Goal: Task Accomplishment & Management: Use online tool/utility

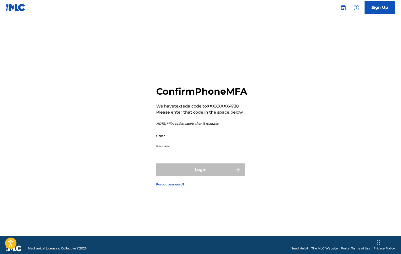
click at [191, 143] on input "Code" at bounding box center [199, 136] width 86 height 14
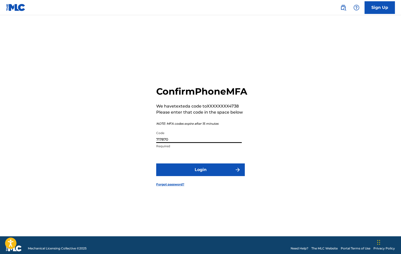
type input "717870"
click at [201, 175] on button "Login" at bounding box center [200, 170] width 89 height 13
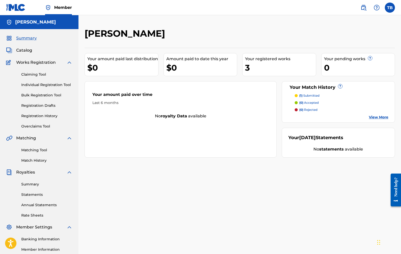
click at [37, 150] on link "Matching Tool" at bounding box center [46, 150] width 51 height 5
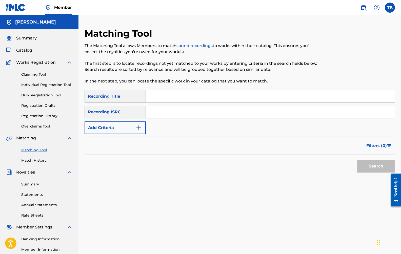
click at [136, 112] on div "Recording ISRC" at bounding box center [115, 112] width 61 height 13
click at [28, 75] on link "Claiming Tool" at bounding box center [46, 74] width 51 height 5
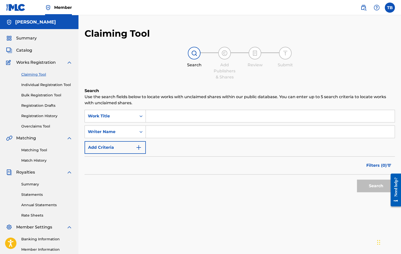
click at [169, 119] on input "Search Form" at bounding box center [270, 116] width 249 height 12
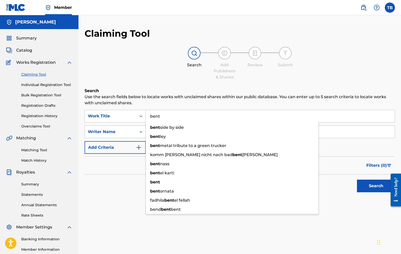
type input "bent"
click at [125, 131] on div "Writer Name" at bounding box center [111, 132] width 46 height 6
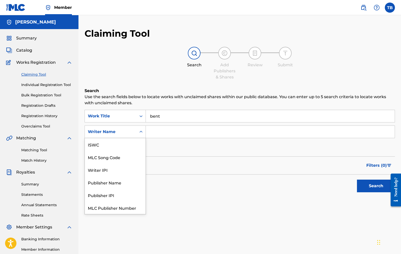
scroll to position [13, 0]
click at [165, 132] on input "Search Form" at bounding box center [270, 132] width 249 height 12
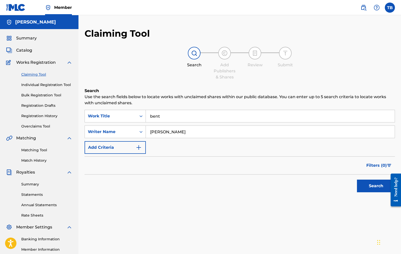
click at [376, 186] on button "Search" at bounding box center [376, 186] width 38 height 13
drag, startPoint x: 179, startPoint y: 133, endPoint x: 127, endPoint y: 132, distance: 51.7
click at [127, 132] on div "SearchWithCriteria139adc73-69cc-4236-82a7-79c0d07a27f9 Writer Name [PERSON_NAME]" at bounding box center [240, 132] width 310 height 13
click at [376, 186] on button "Search" at bounding box center [376, 186] width 38 height 13
drag, startPoint x: 175, startPoint y: 132, endPoint x: 133, endPoint y: 132, distance: 41.8
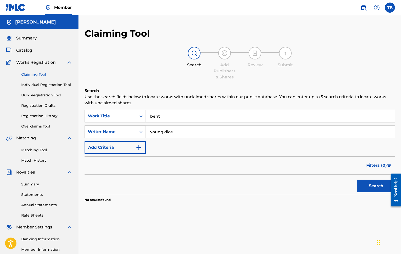
click at [133, 132] on div "SearchWithCriteria139adc73-69cc-4236-82a7-79c0d07a27f9 Writer Name [PERSON_NAME…" at bounding box center [240, 132] width 310 height 13
click at [376, 186] on button "Search" at bounding box center [376, 186] width 38 height 13
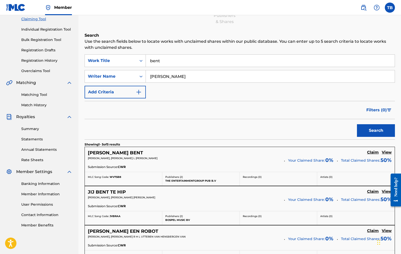
scroll to position [16, 0]
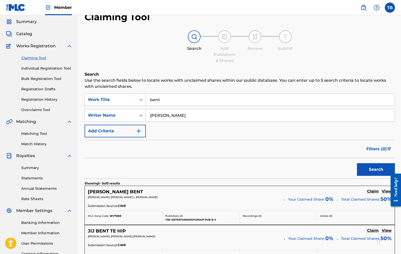
click at [376, 170] on button "Search" at bounding box center [376, 169] width 38 height 13
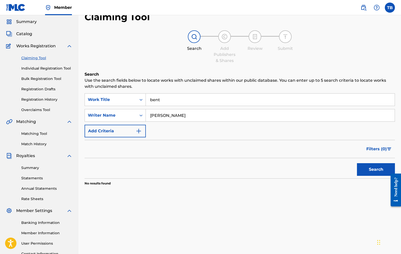
click at [376, 170] on button "Search" at bounding box center [376, 169] width 38 height 13
type input "[PERSON_NAME]"
click at [376, 170] on button "Search" at bounding box center [376, 169] width 38 height 13
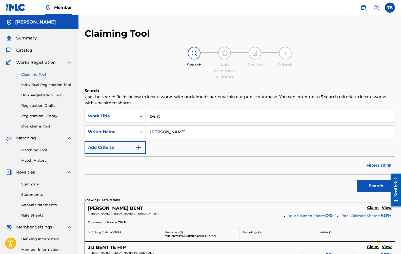
scroll to position [0, 0]
drag, startPoint x: 167, startPoint y: 135, endPoint x: 135, endPoint y: 131, distance: 31.7
click at [135, 131] on div "SearchWithCriteria139adc73-69cc-4236-82a7-79c0d07a27f9 Writer Name [PERSON_NAME]" at bounding box center [240, 132] width 310 height 13
paste input "[PERSON_NAME]"
type input "[PERSON_NAME]"
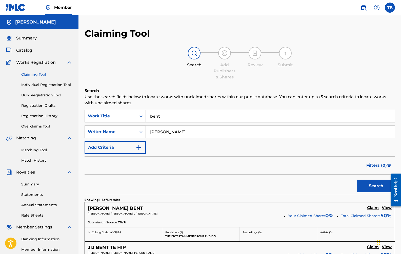
click at [376, 186] on button "Search" at bounding box center [376, 186] width 38 height 13
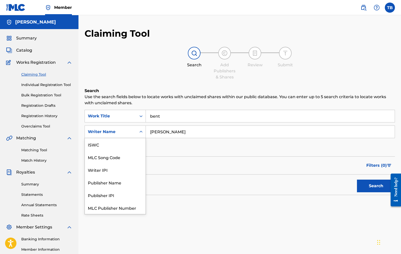
click at [142, 133] on icon "Search Form" at bounding box center [140, 131] width 5 height 5
click at [221, 189] on div "Search" at bounding box center [240, 185] width 310 height 20
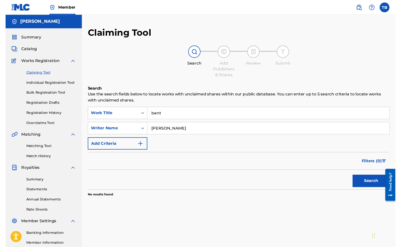
scroll to position [0, 0]
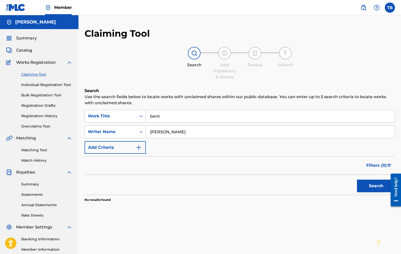
click at [36, 146] on div "Matching Tool Match History" at bounding box center [39, 152] width 66 height 22
click at [35, 153] on div "Matching Tool Match History" at bounding box center [39, 152] width 66 height 22
click at [38, 151] on link "Matching Tool" at bounding box center [46, 150] width 51 height 5
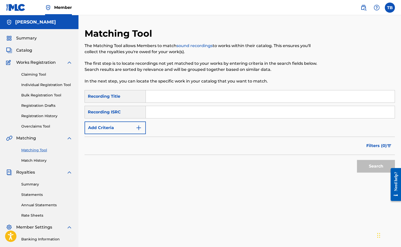
click at [162, 97] on input "Search Form" at bounding box center [270, 96] width 249 height 12
type input "wood wheels"
click at [159, 112] on input "Search Form" at bounding box center [270, 112] width 249 height 12
paste input "QZTBF2532328"
type input "QZTBF2532328"
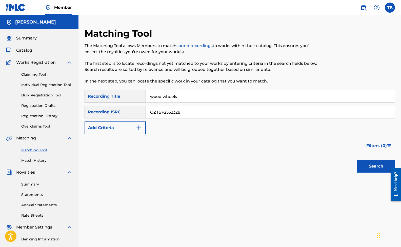
click at [376, 166] on button "Search" at bounding box center [376, 166] width 38 height 13
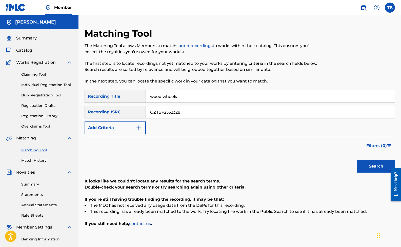
click at [44, 75] on link "Claiming Tool" at bounding box center [46, 74] width 51 height 5
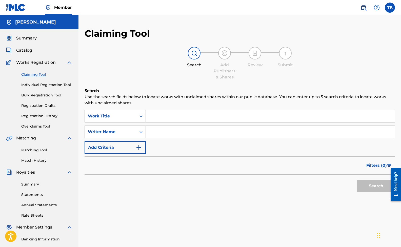
click at [167, 118] on input "Search Form" at bounding box center [270, 116] width 249 height 12
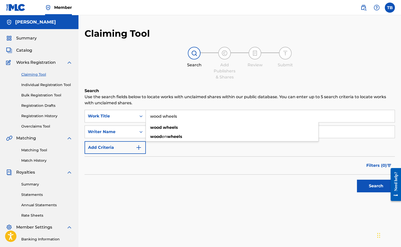
type input "wood wheels"
click at [175, 155] on form "SearchWithCriteriaa232465d-aa8e-40ff-8a39-0dce94d42c47 Work Title wood wheels w…" at bounding box center [240, 152] width 310 height 85
click at [171, 129] on input "Search Form" at bounding box center [270, 132] width 249 height 12
click at [140, 133] on icon "Search Form" at bounding box center [140, 131] width 5 height 5
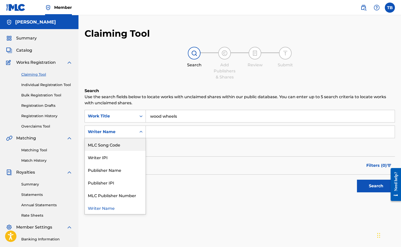
click at [33, 160] on link "Match History" at bounding box center [46, 160] width 51 height 5
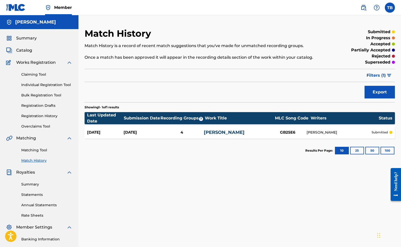
click at [36, 74] on link "Claiming Tool" at bounding box center [46, 74] width 51 height 5
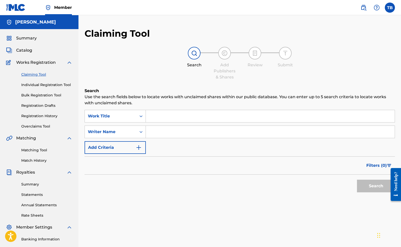
click at [39, 117] on link "Registration History" at bounding box center [46, 115] width 51 height 5
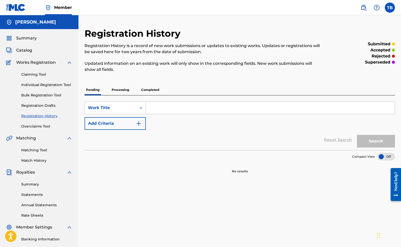
click at [119, 87] on p "Processing" at bounding box center [120, 90] width 21 height 11
click at [145, 90] on p "Completed" at bounding box center [150, 90] width 21 height 11
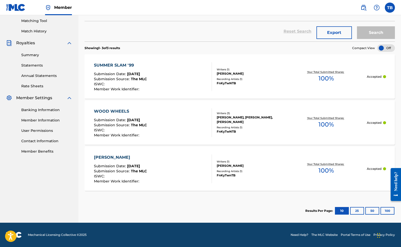
scroll to position [129, 0]
click at [257, 172] on div "Recording Artists ( 1 )" at bounding box center [251, 171] width 69 height 4
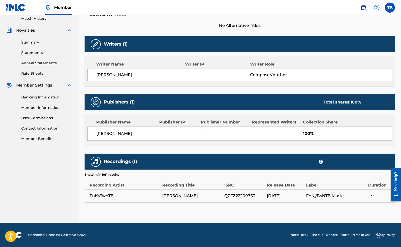
scroll to position [142, 0]
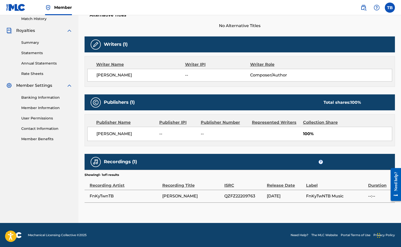
click at [329, 196] on span "FnKyTwNTB Music" at bounding box center [335, 196] width 59 height 6
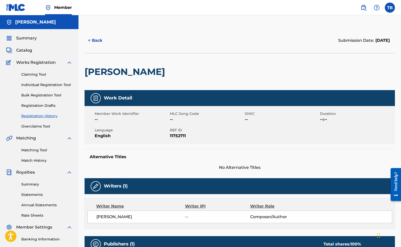
scroll to position [0, 0]
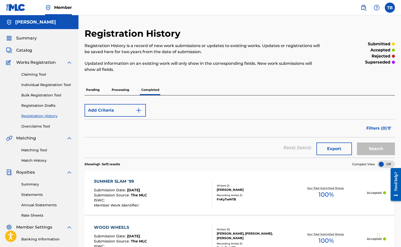
scroll to position [67, 0]
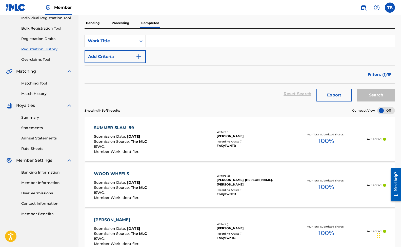
click at [230, 141] on div "Recording Artists ( 1 )" at bounding box center [251, 142] width 69 height 4
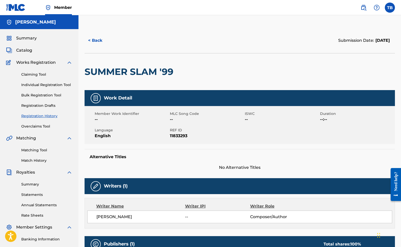
scroll to position [67, 0]
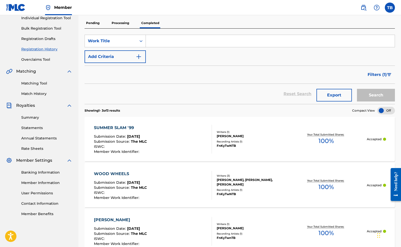
click at [244, 181] on div "[PERSON_NAME], [PERSON_NAME], [PERSON_NAME]" at bounding box center [251, 182] width 69 height 9
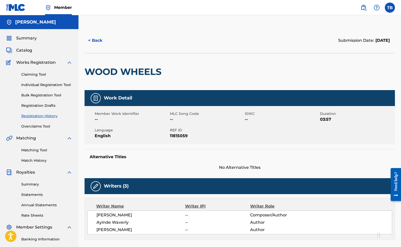
click at [94, 41] on button "< Back" at bounding box center [100, 40] width 30 height 13
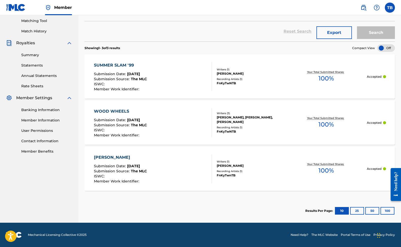
scroll to position [129, 0]
click at [134, 78] on span "The MLC" at bounding box center [139, 79] width 16 height 5
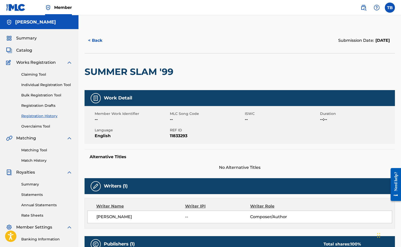
click at [49, 85] on link "Individual Registration Tool" at bounding box center [46, 84] width 51 height 5
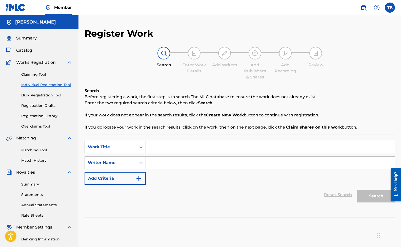
click at [35, 74] on link "Claiming Tool" at bounding box center [46, 74] width 51 height 5
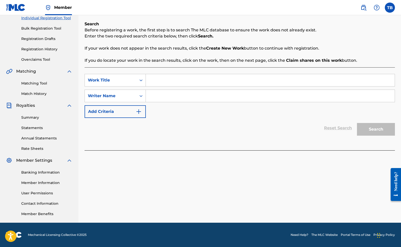
scroll to position [67, 0]
